Goal: Register for event/course

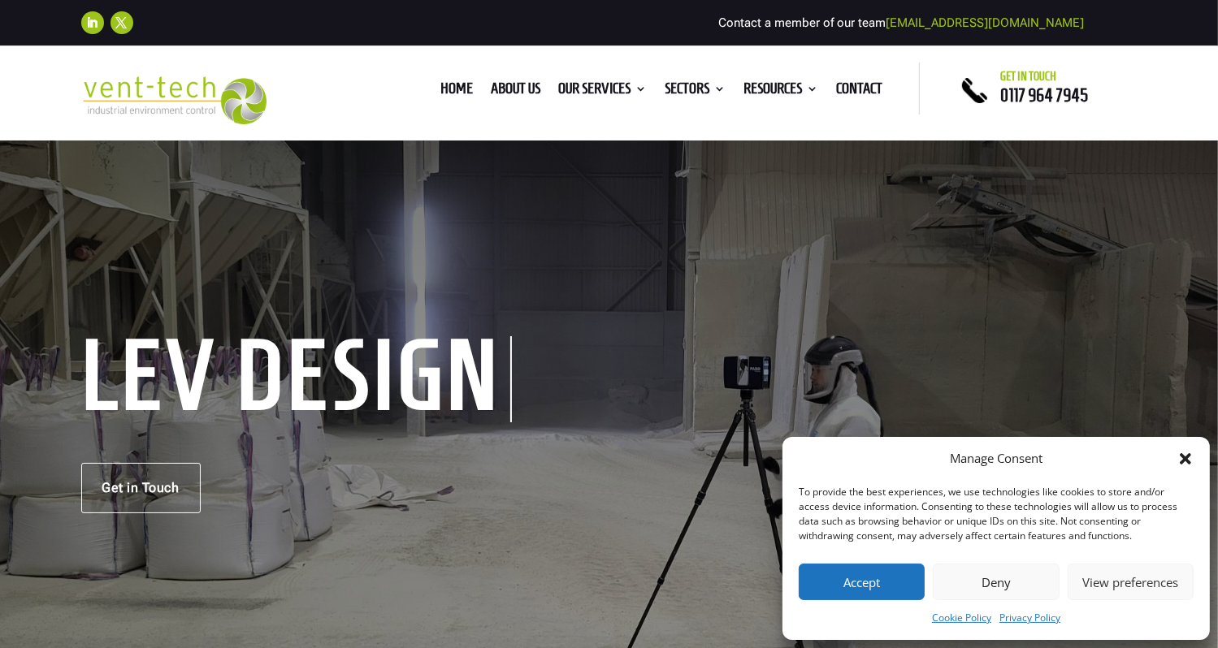
click at [878, 581] on button "Accept" at bounding box center [862, 582] width 126 height 37
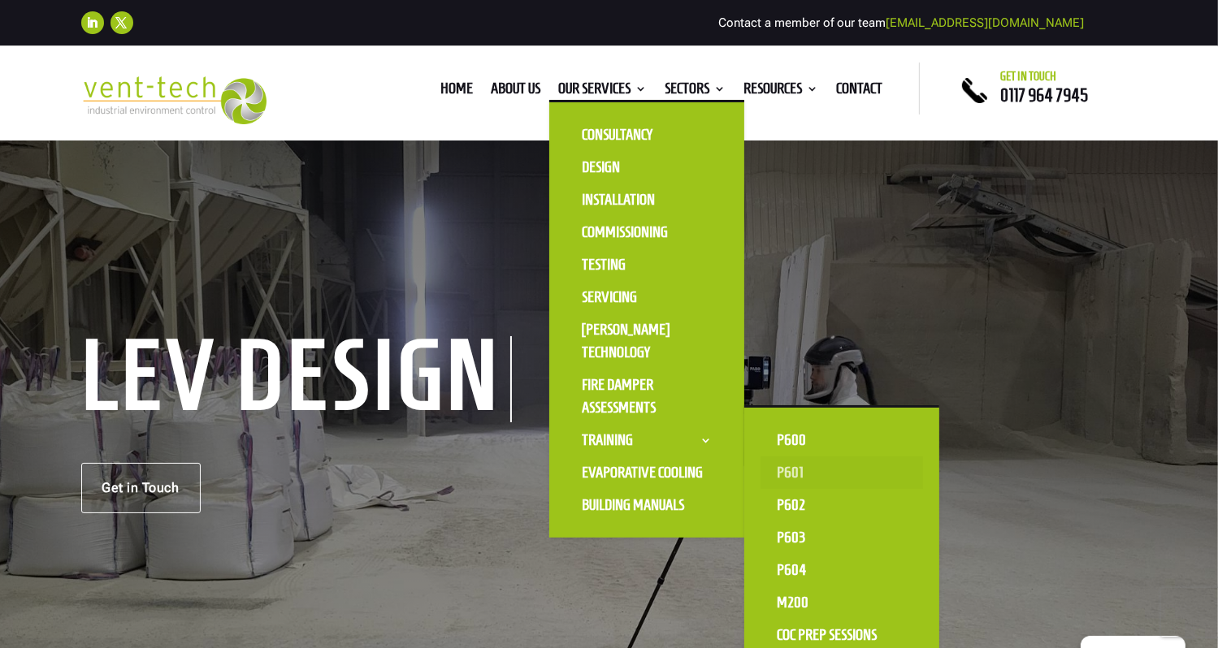
click at [784, 478] on link "P601" at bounding box center [841, 473] width 162 height 32
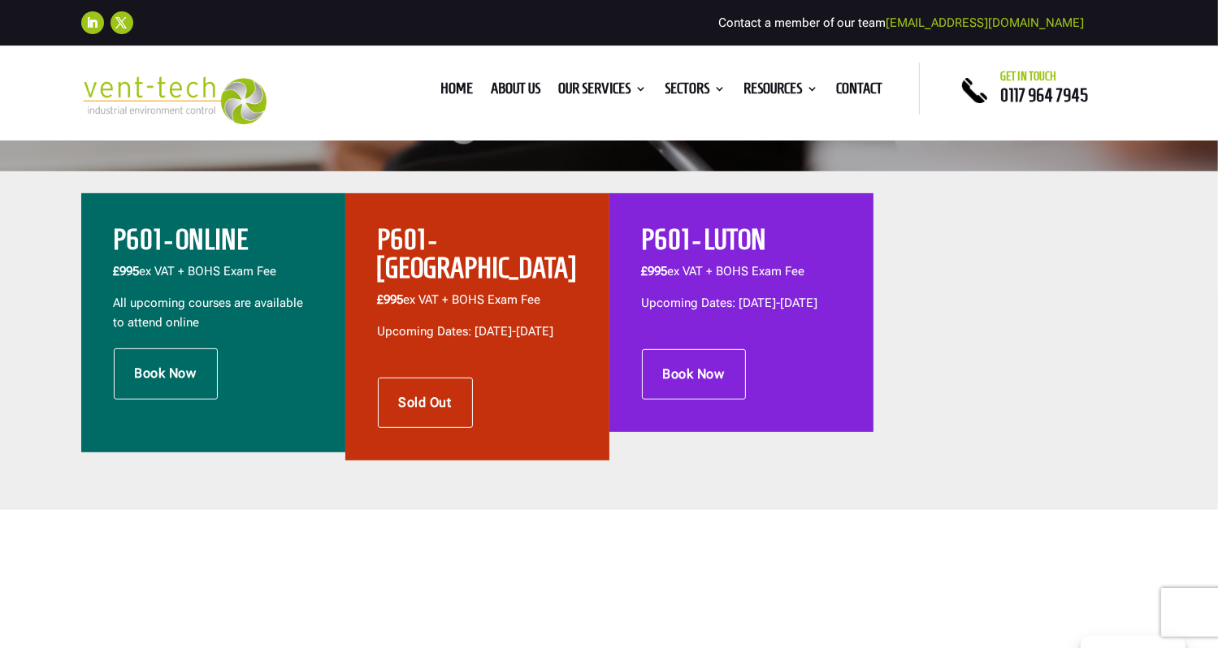
scroll to position [533, 0]
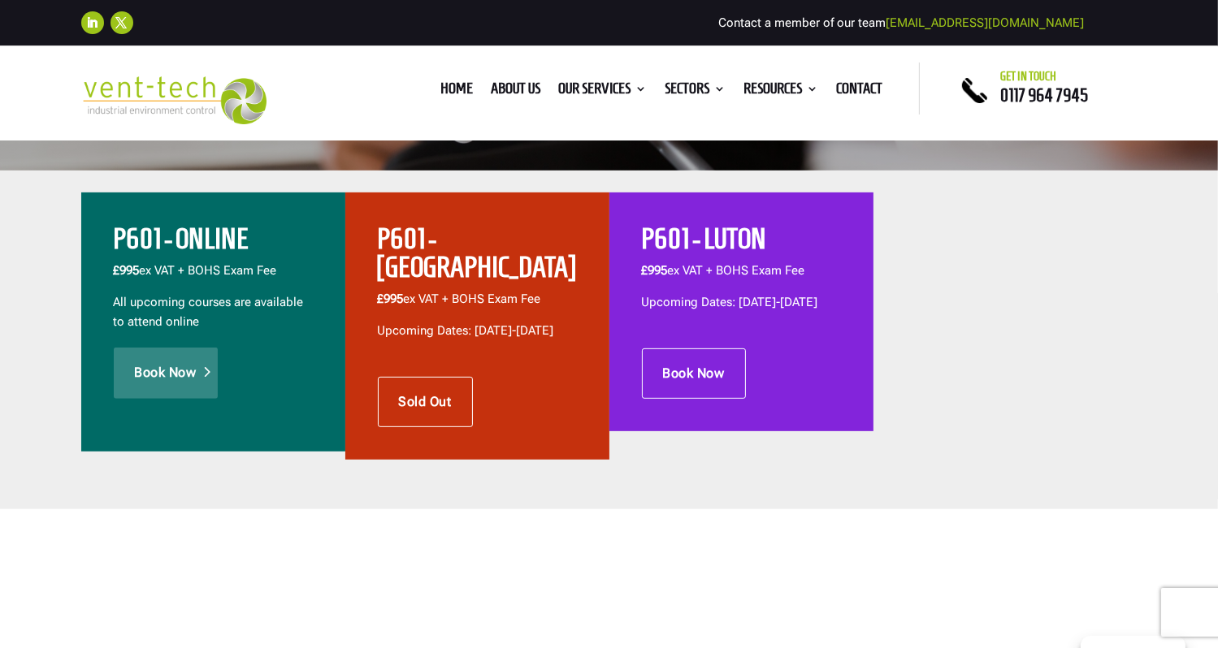
click at [179, 386] on link "Book Now" at bounding box center [166, 373] width 104 height 50
click at [733, 398] on link "Book Now" at bounding box center [694, 374] width 104 height 50
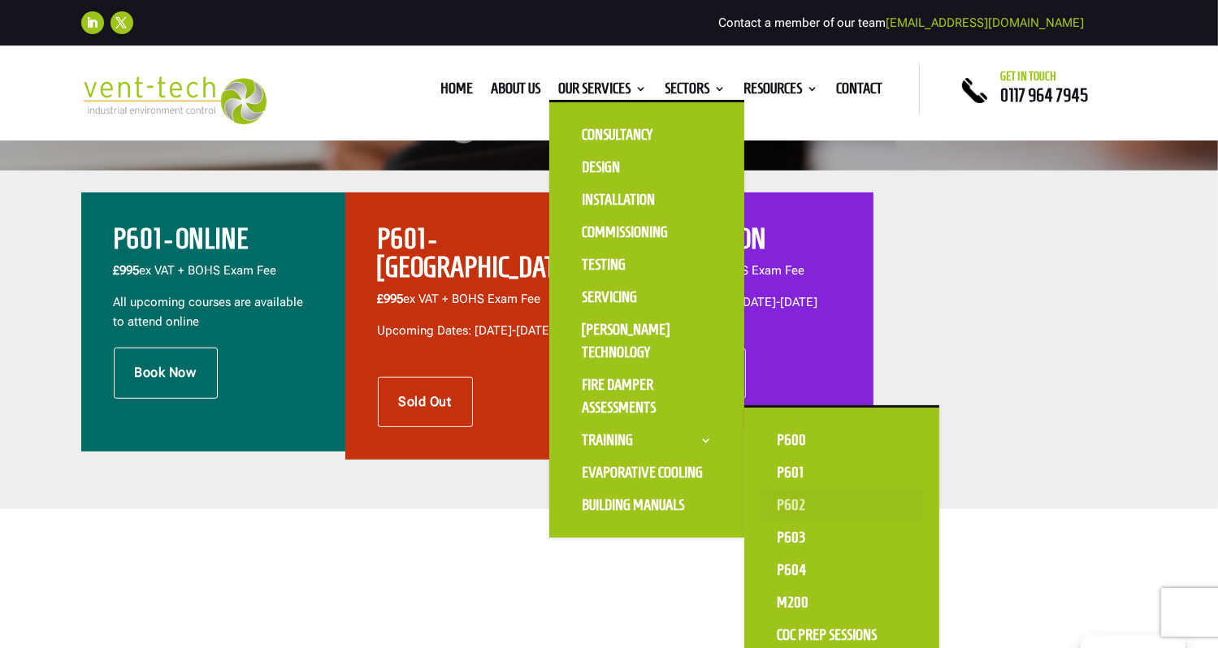
click at [789, 514] on link "P602" at bounding box center [841, 505] width 162 height 32
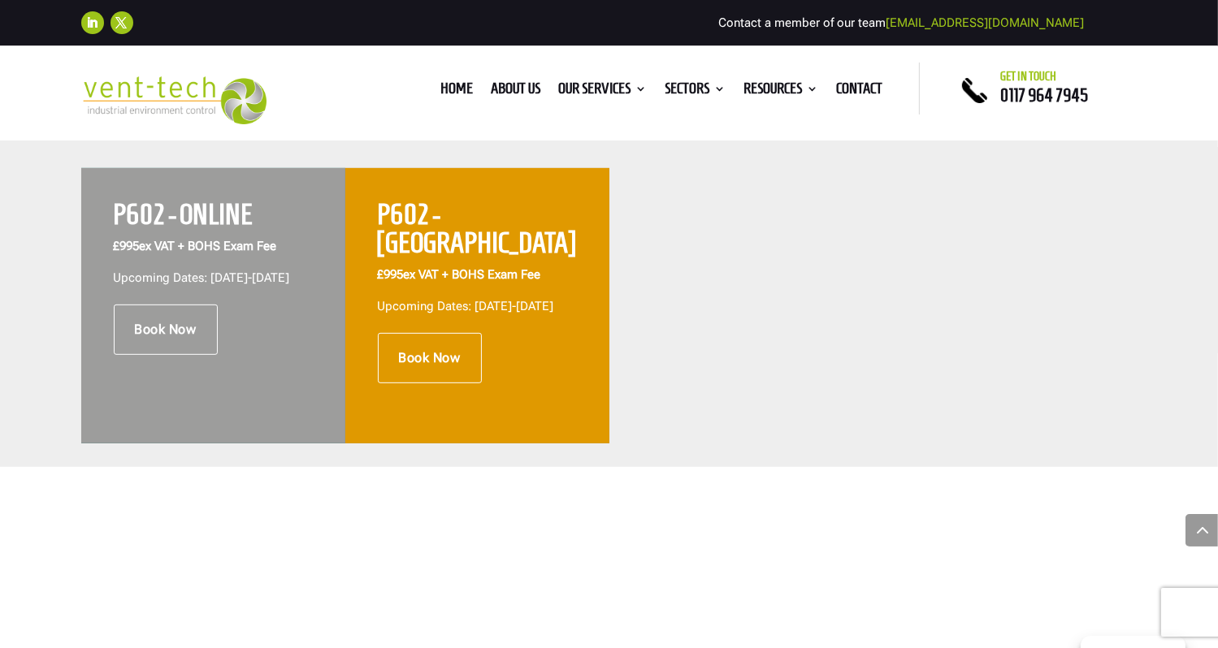
scroll to position [676, 0]
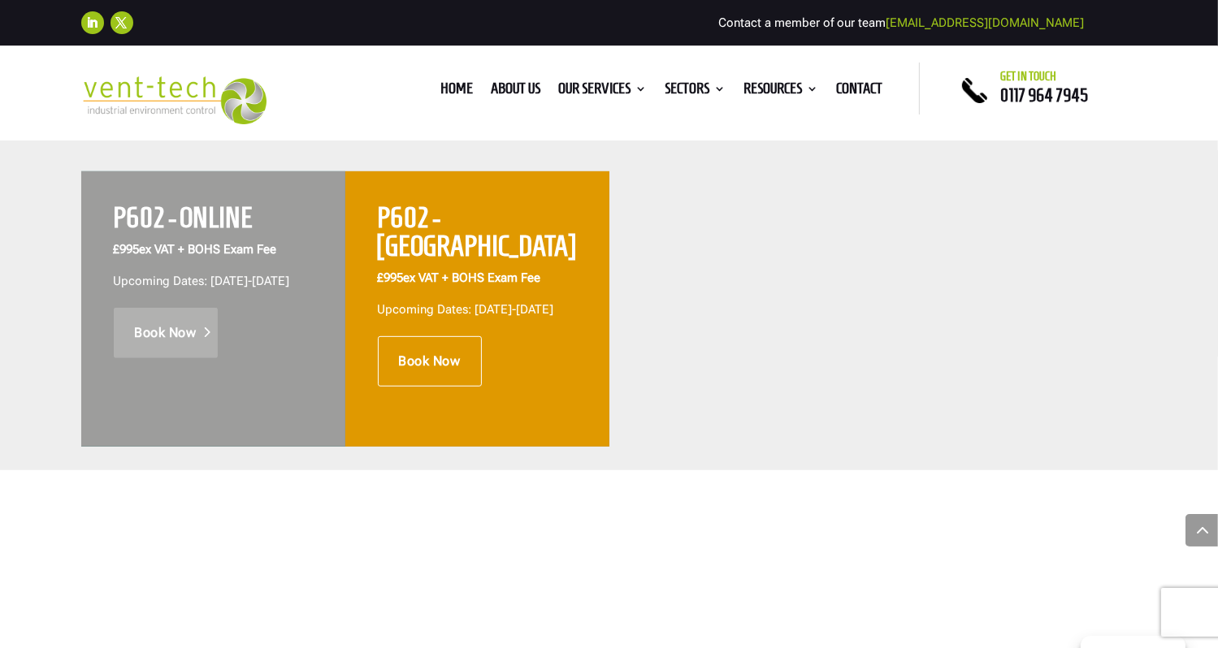
click at [175, 349] on link "Book Now" at bounding box center [166, 333] width 104 height 50
click at [455, 340] on link "Book Now" at bounding box center [430, 361] width 104 height 50
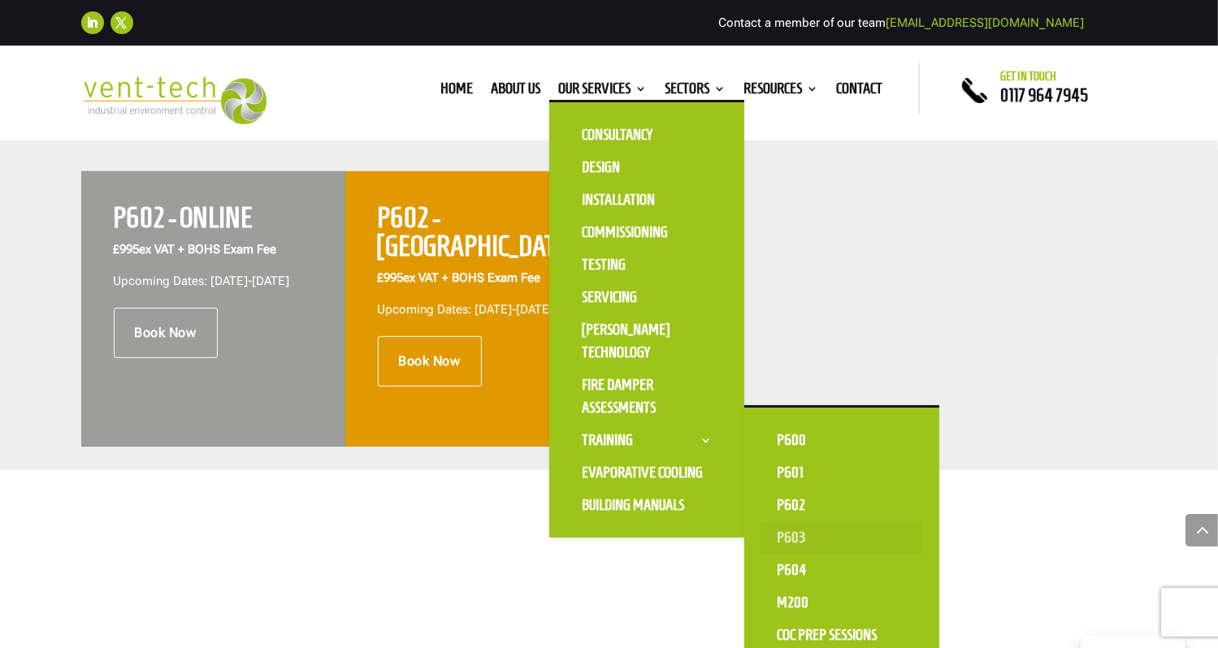
click at [796, 536] on link "P603" at bounding box center [841, 538] width 162 height 32
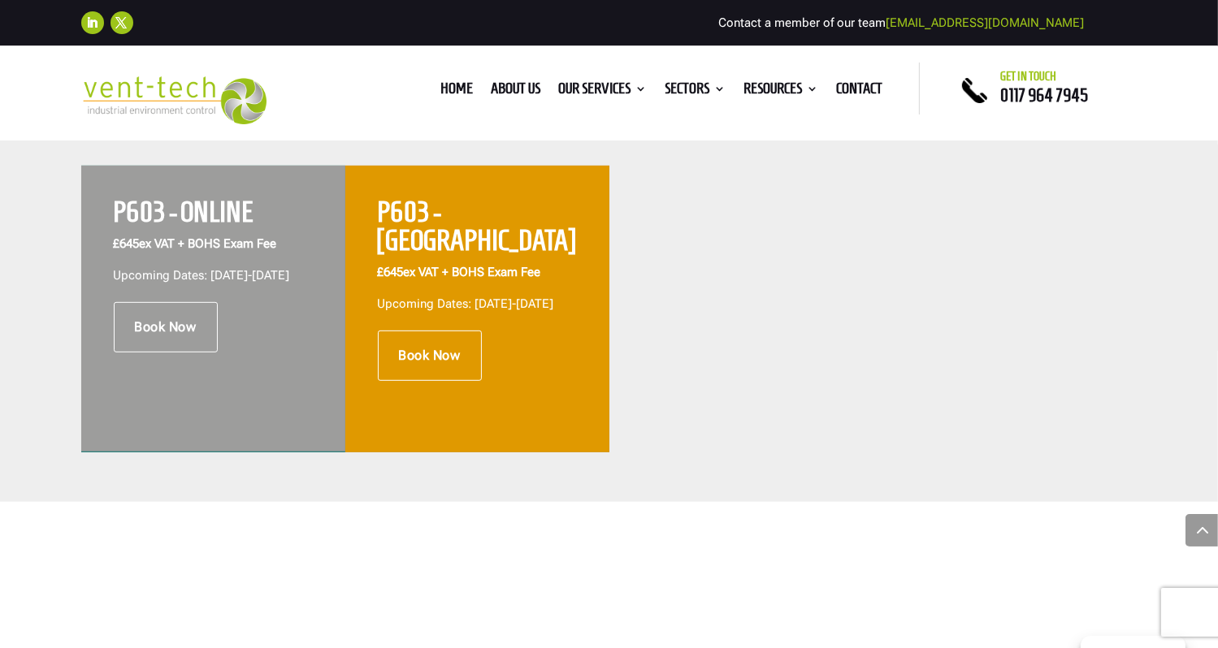
scroll to position [689, 0]
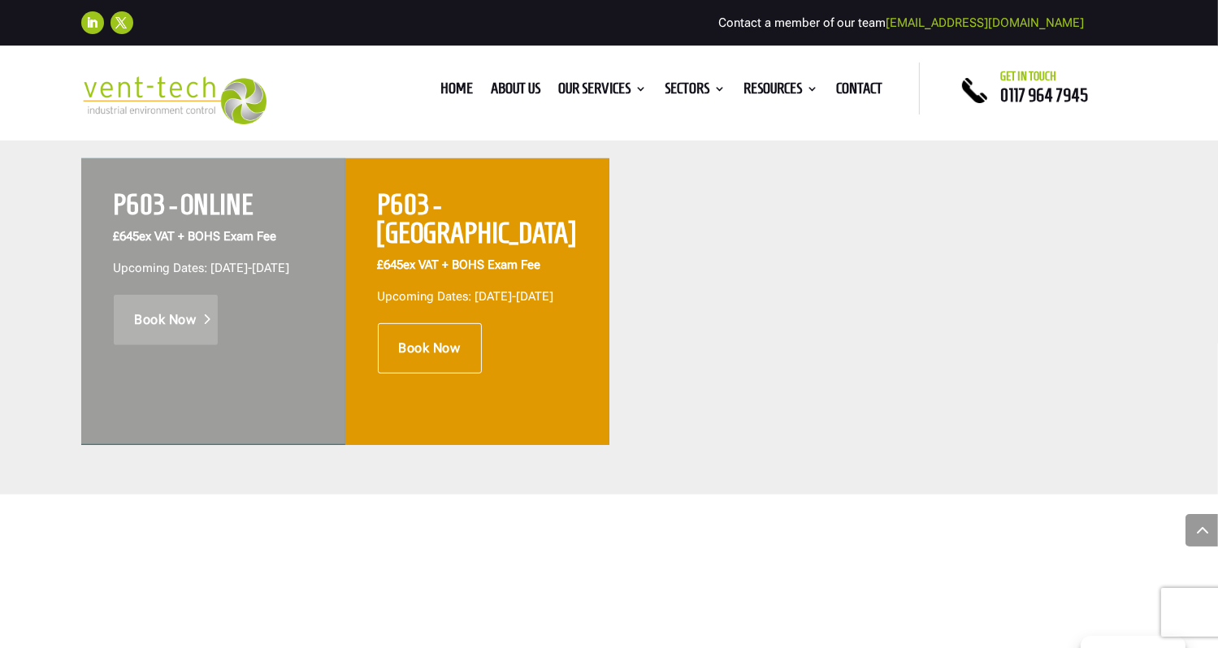
click at [182, 334] on link "Book Now" at bounding box center [166, 320] width 104 height 50
click at [458, 323] on link "Book Now" at bounding box center [430, 348] width 104 height 50
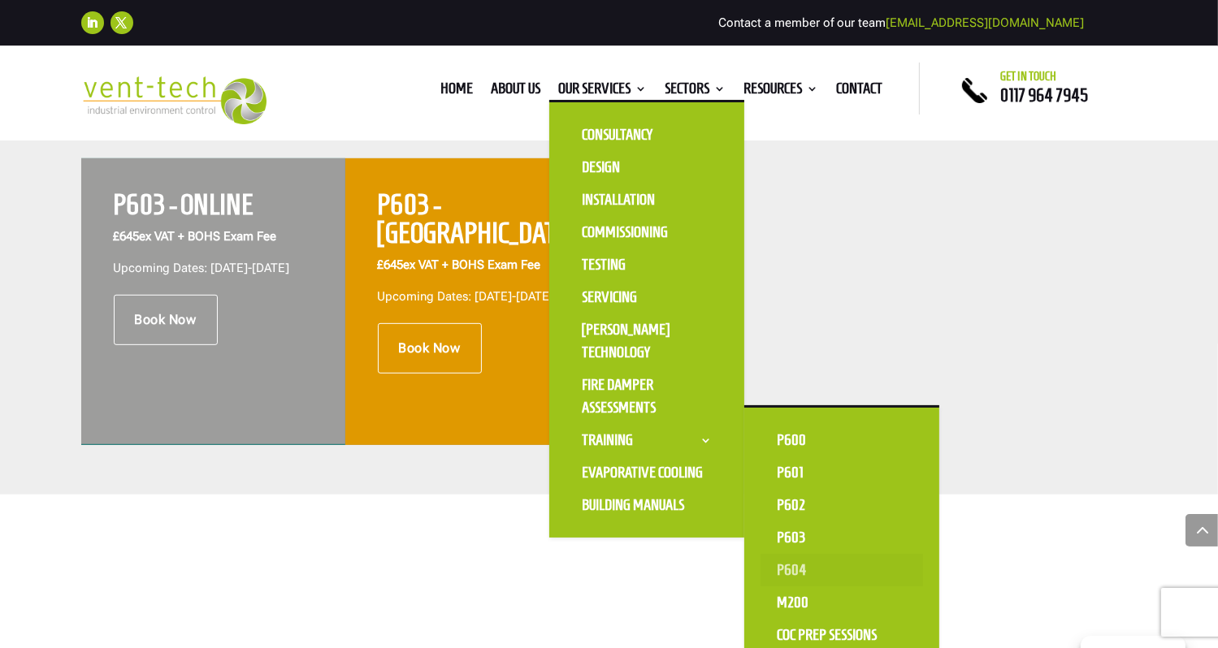
click at [782, 561] on link "P604" at bounding box center [841, 570] width 162 height 32
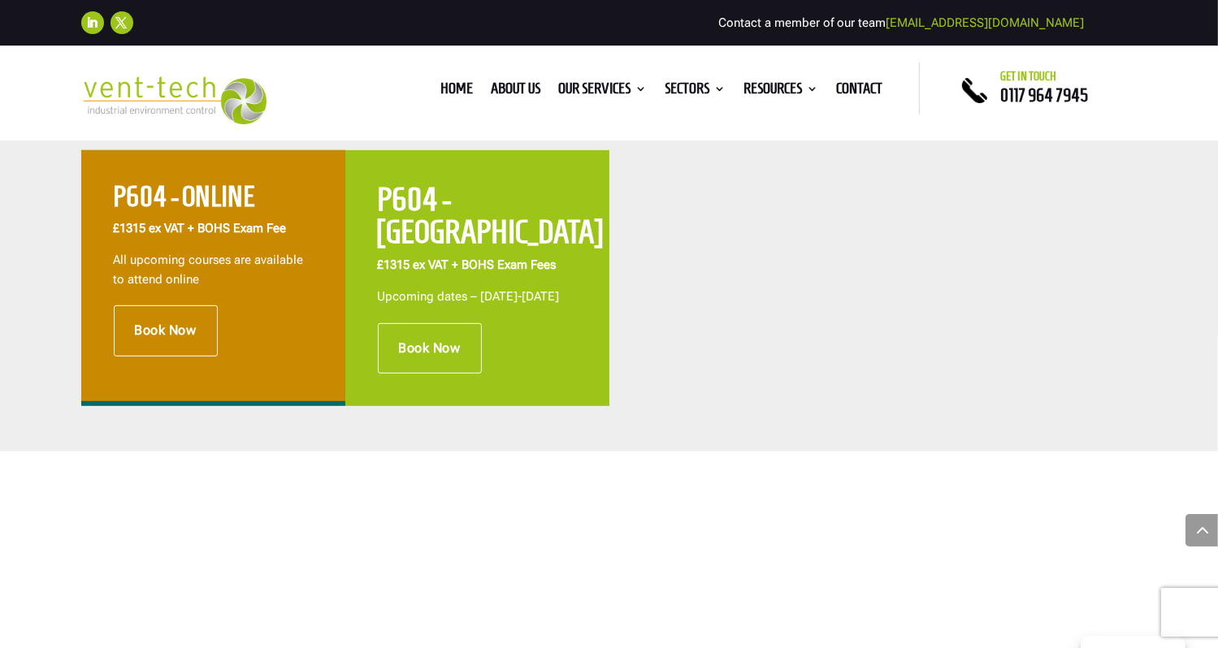
scroll to position [691, 0]
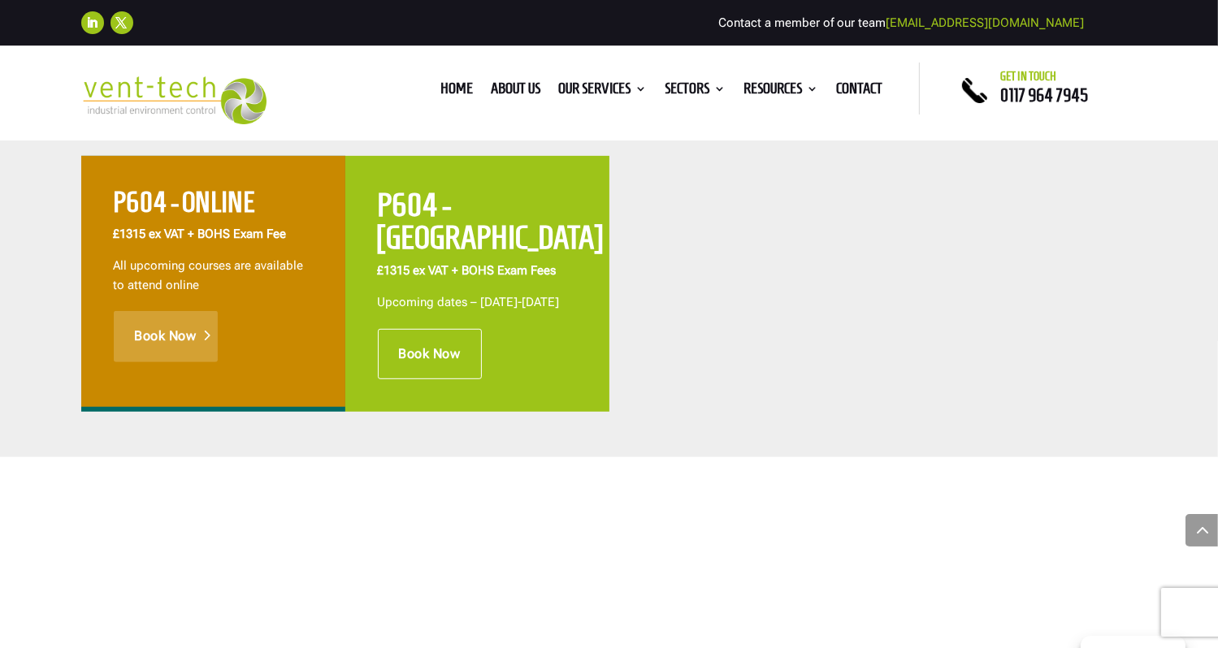
click at [201, 332] on link "Book Now" at bounding box center [166, 336] width 104 height 50
click at [390, 364] on link "Book Now" at bounding box center [430, 354] width 104 height 50
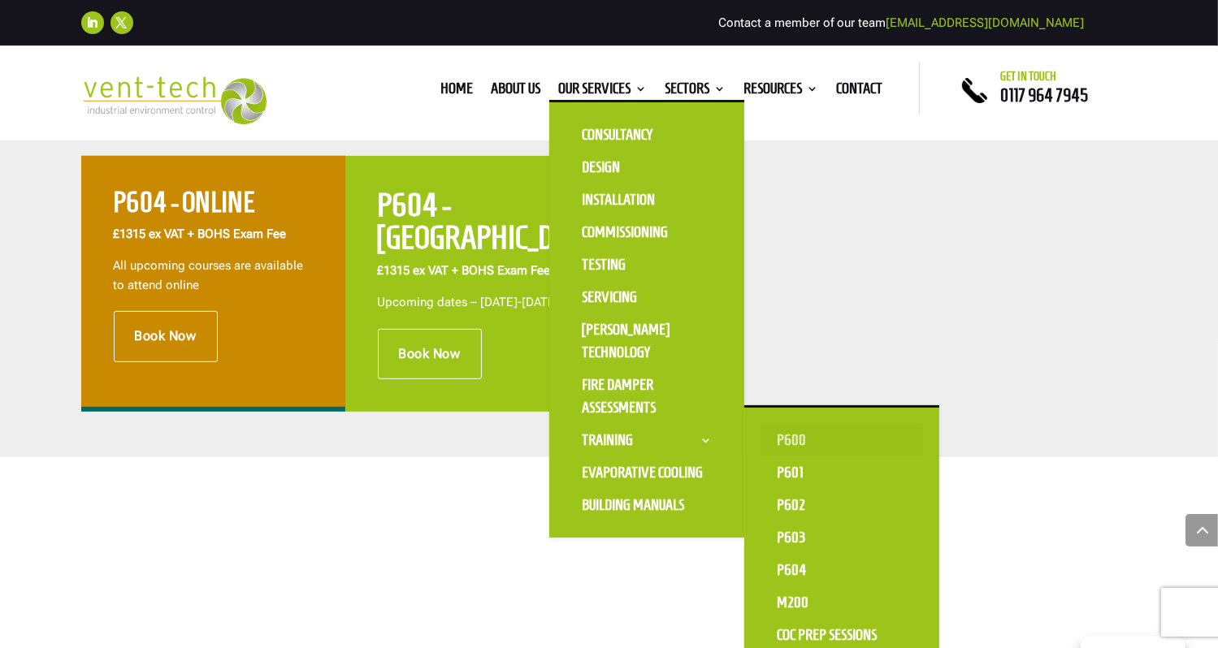
click at [797, 442] on link "P600" at bounding box center [841, 440] width 162 height 32
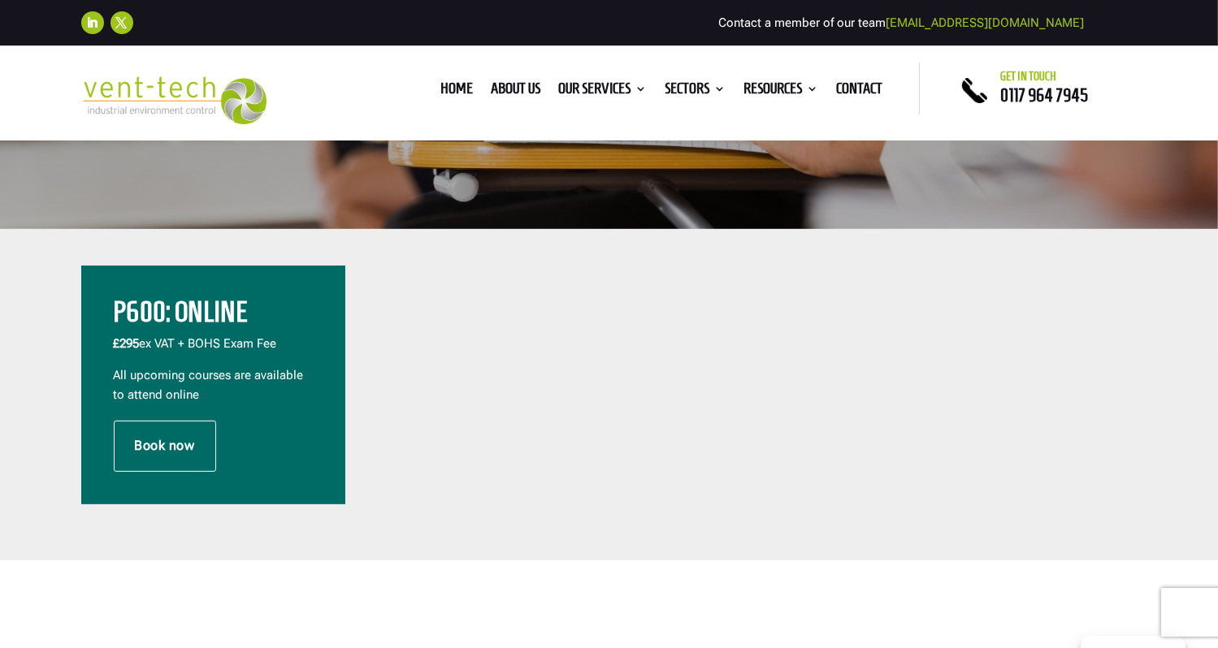
scroll to position [474, 0]
click at [136, 456] on link "Book now" at bounding box center [165, 446] width 102 height 50
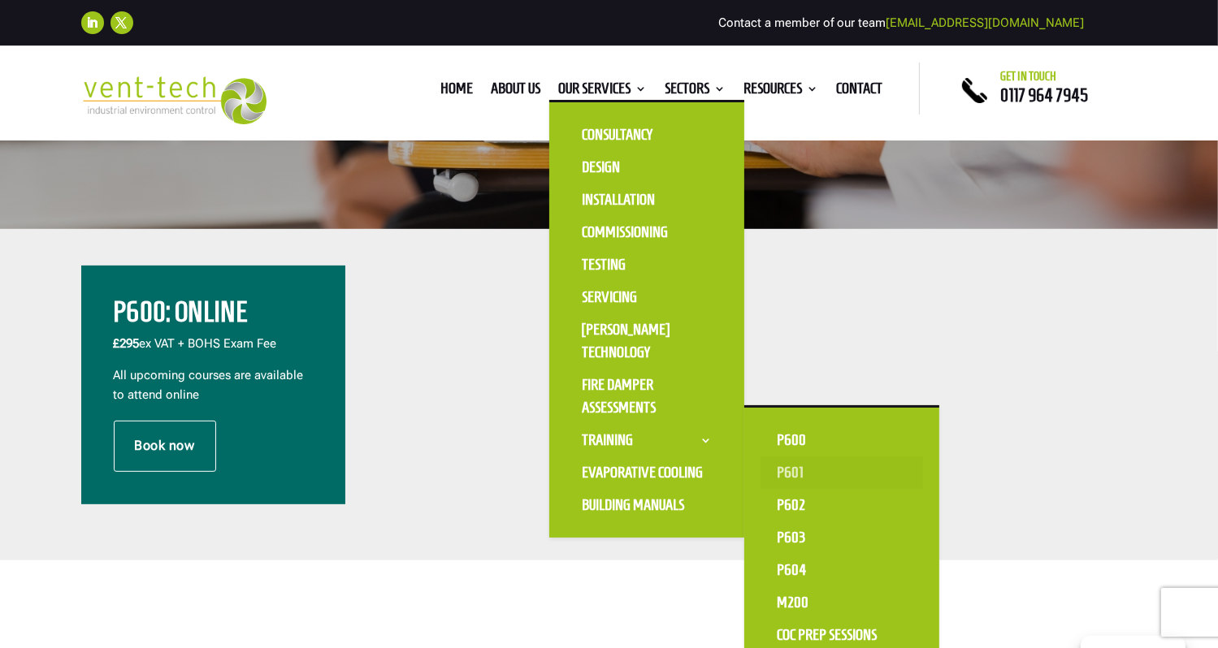
click at [795, 472] on link "P601" at bounding box center [841, 473] width 162 height 32
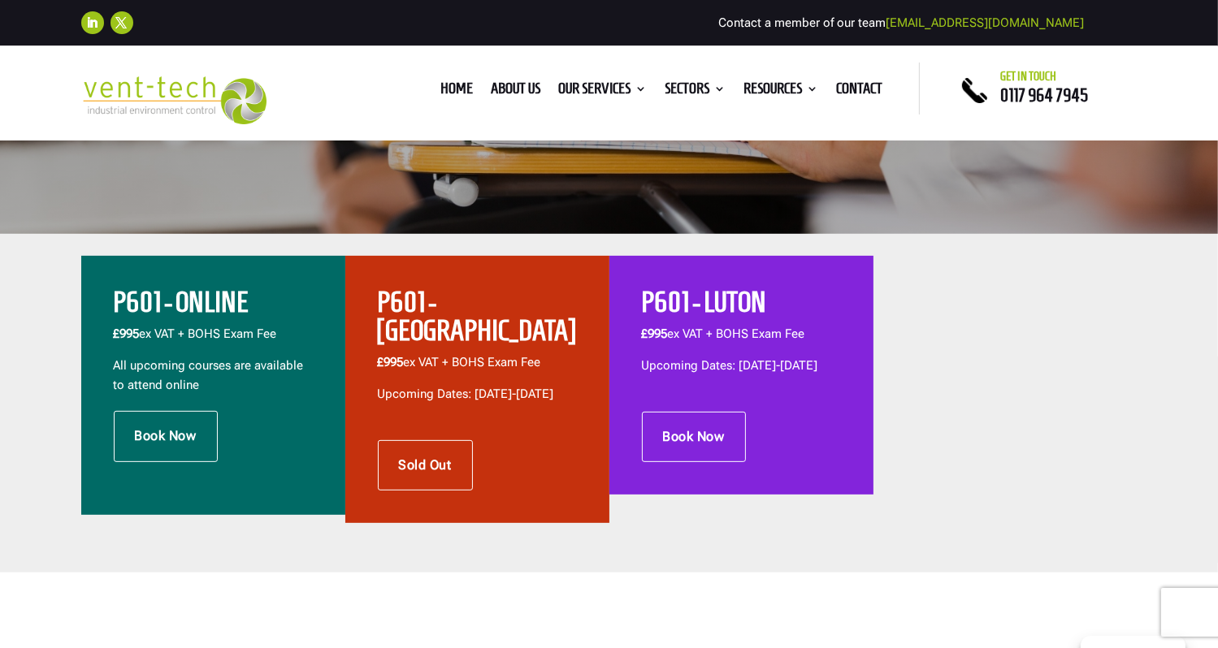
scroll to position [468, 0]
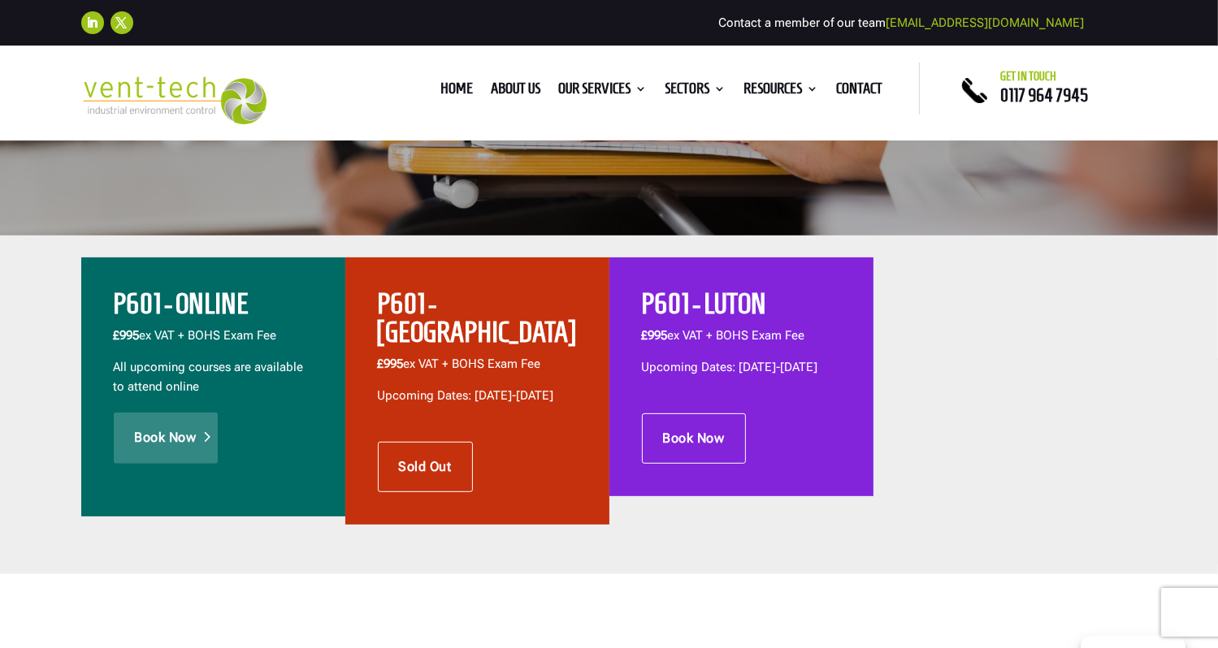
click at [181, 439] on link "Book Now" at bounding box center [166, 438] width 104 height 50
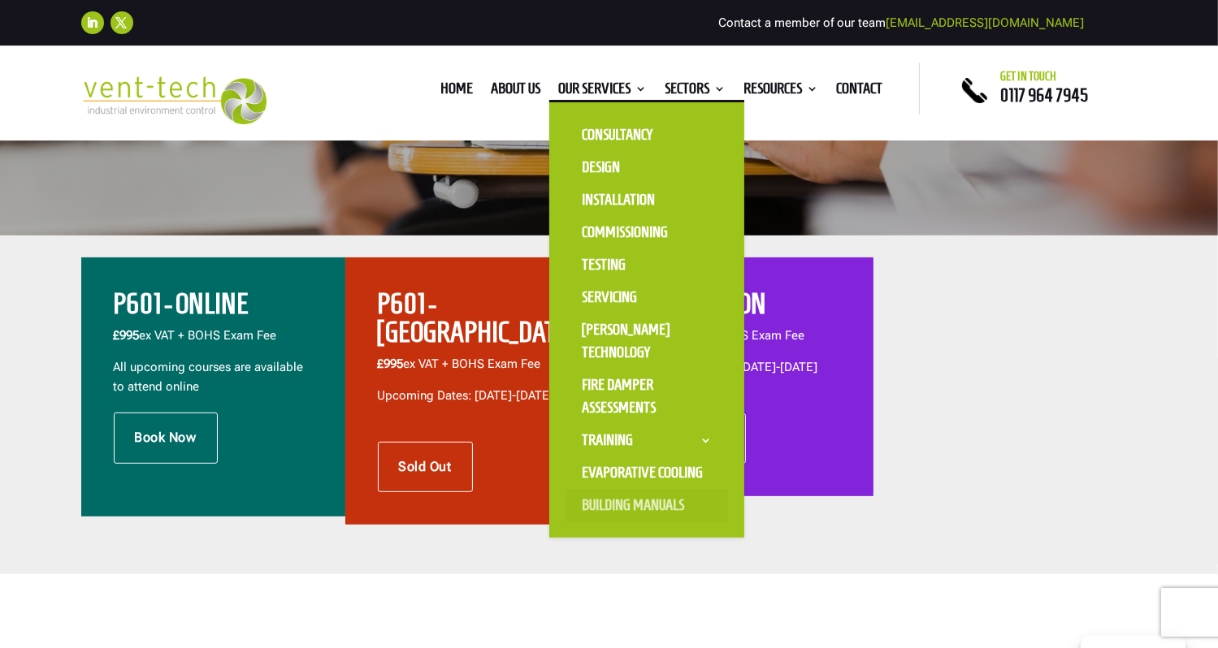
click at [641, 504] on link "Building Manuals" at bounding box center [646, 505] width 162 height 32
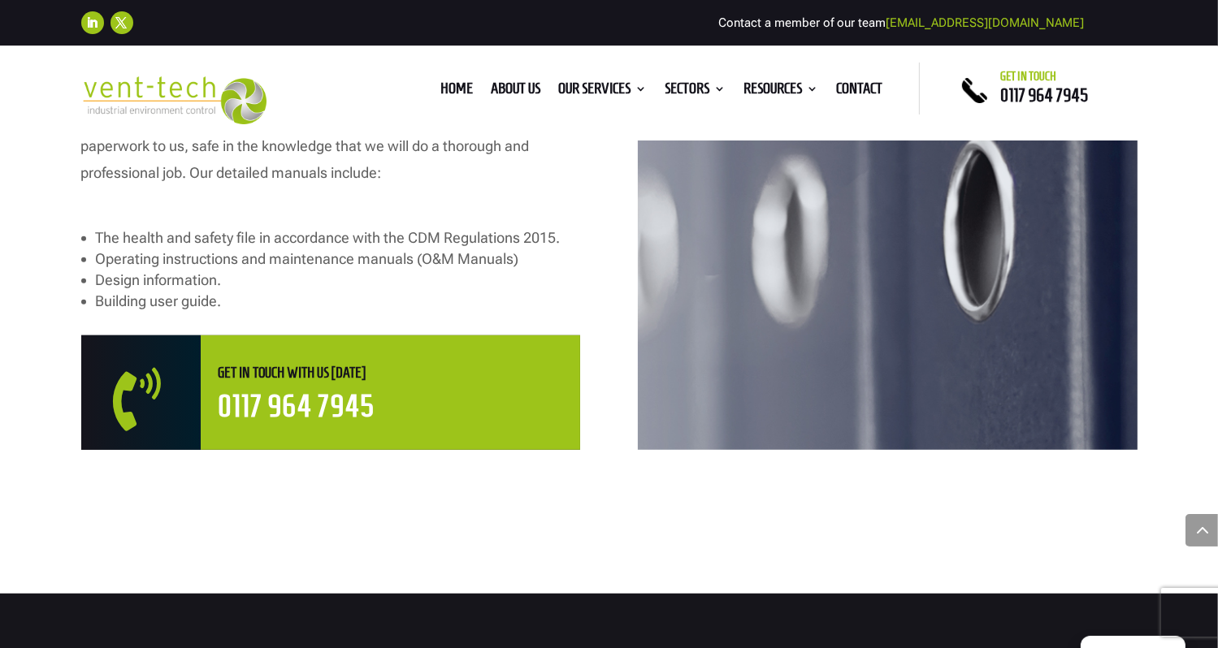
scroll to position [989, 0]
